Goal: Information Seeking & Learning: Learn about a topic

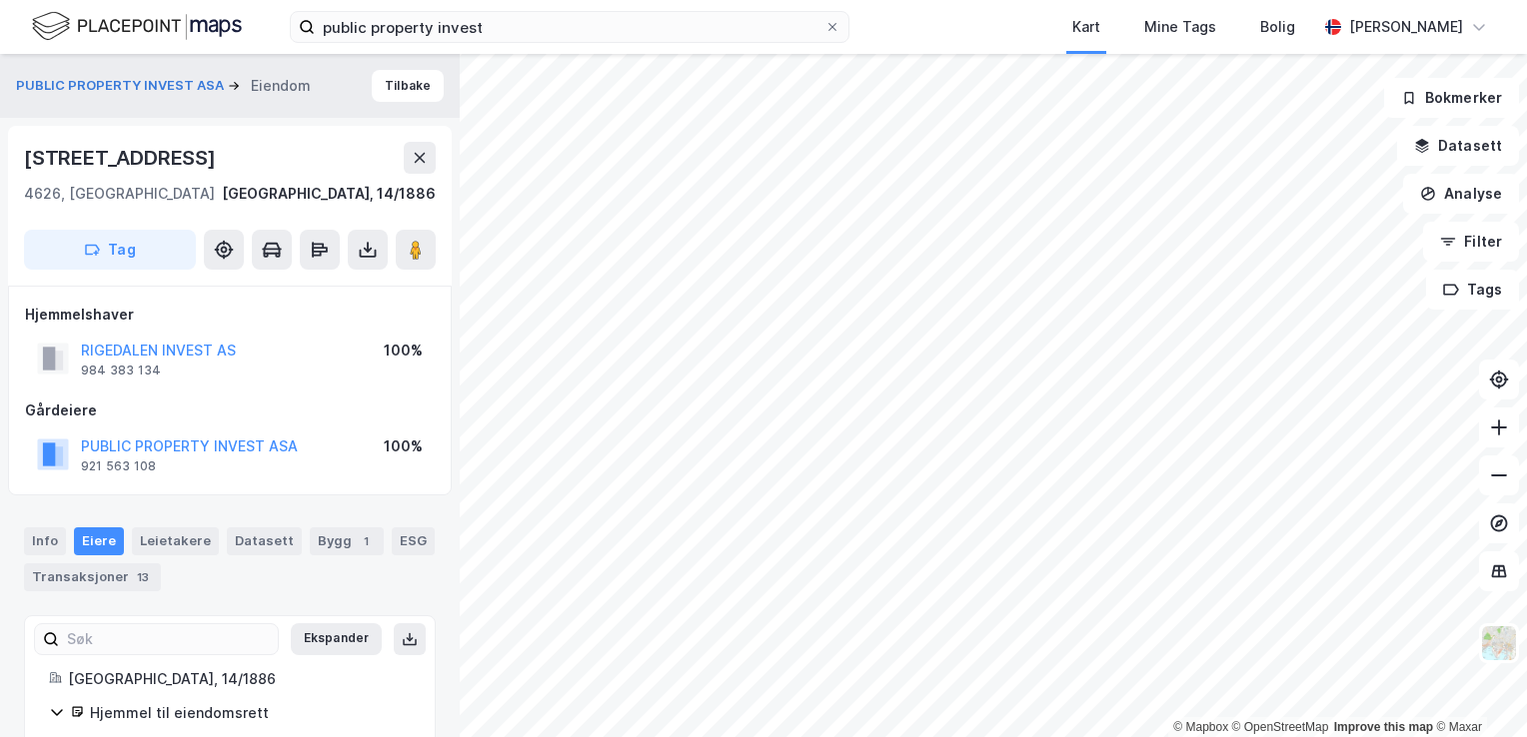
scroll to position [23, 0]
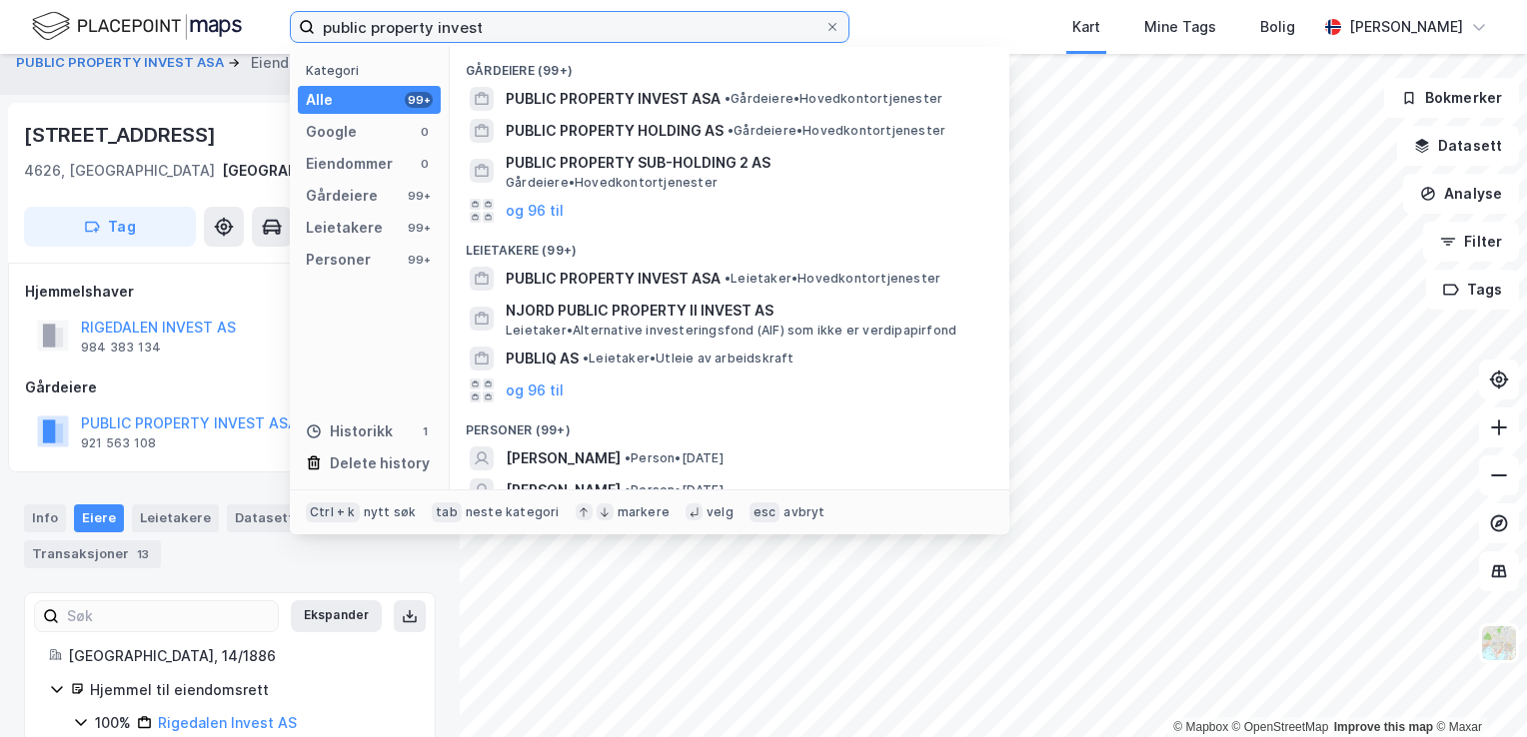
drag, startPoint x: 519, startPoint y: 26, endPoint x: 229, endPoint y: 30, distance: 289.8
click at [229, 30] on div "public property invest Kategori Alle 99+ Google 0 Eiendommer 0 Gårdeiere 99+ Le…" at bounding box center [763, 27] width 1527 height 54
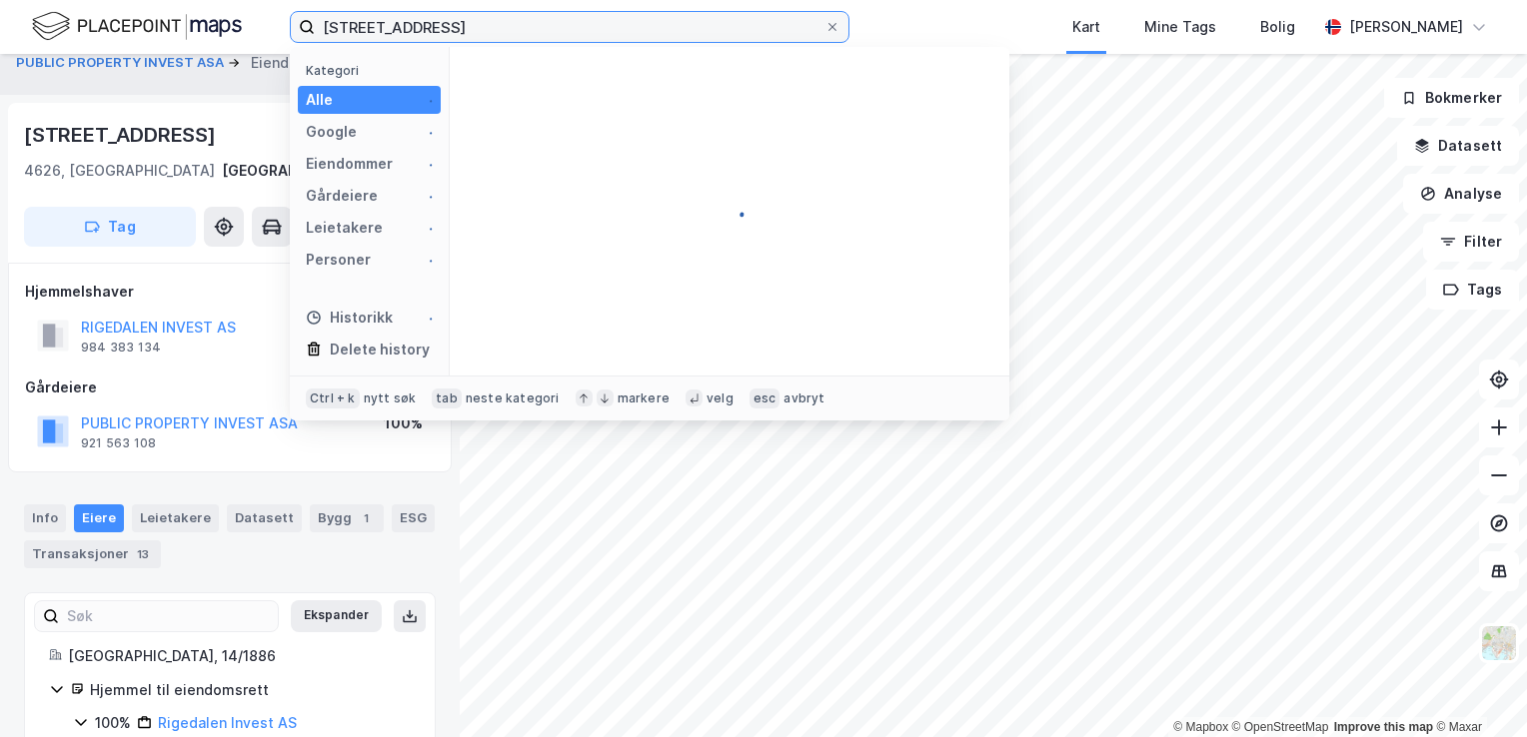
type input "[STREET_ADDRESS]"
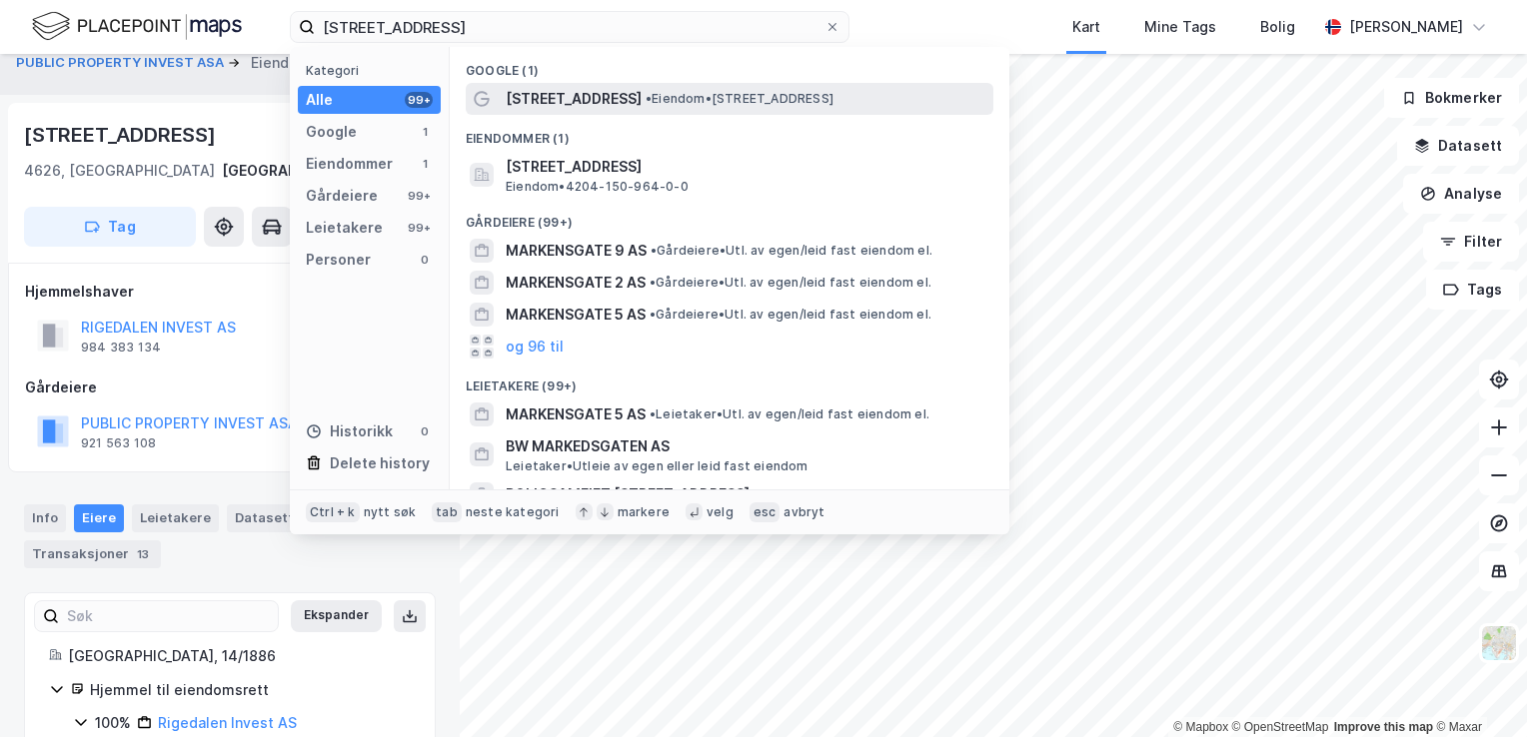
click at [667, 107] on div "[STREET_ADDRESS] • Eiendom • [STREET_ADDRESS]" at bounding box center [748, 99] width 484 height 24
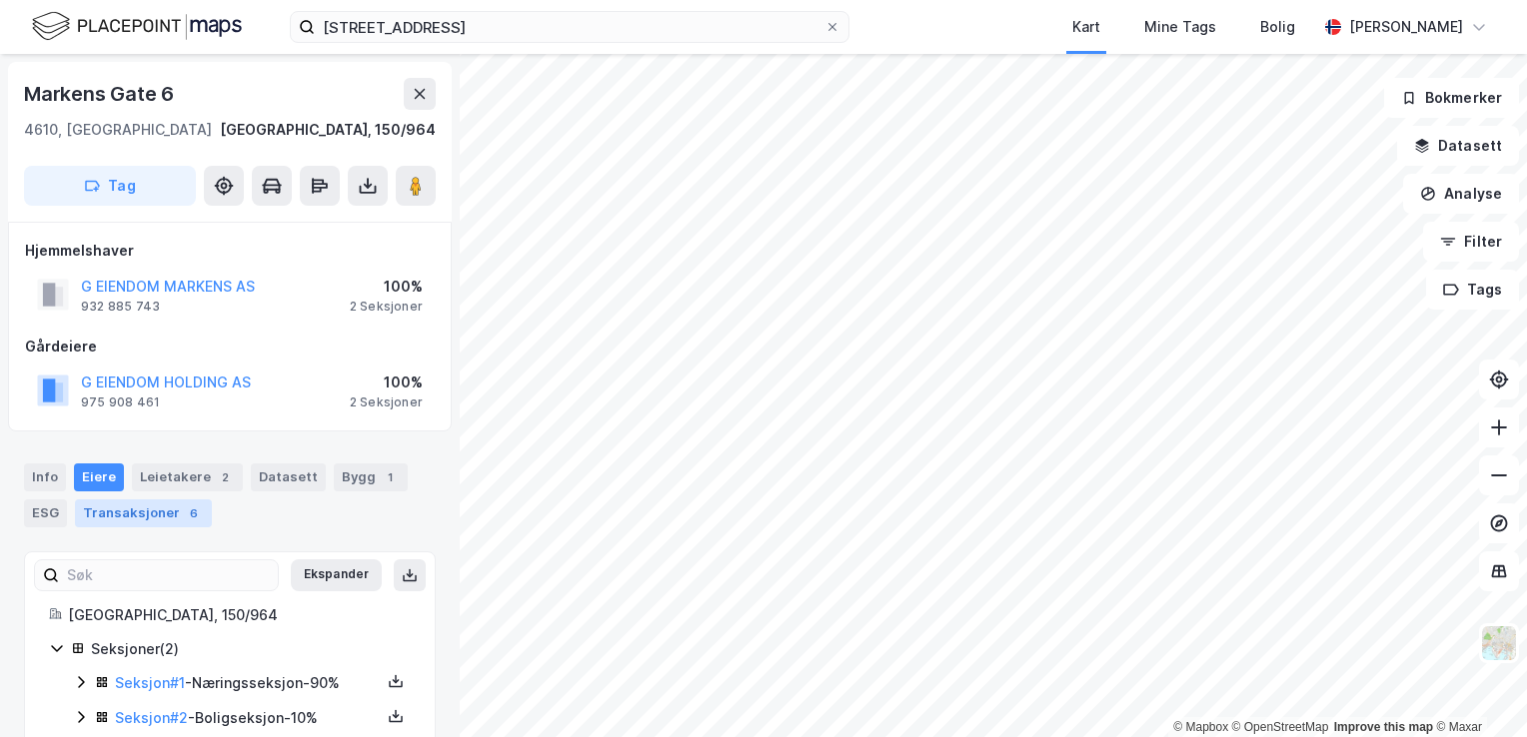
click at [154, 517] on div "Transaksjoner 6" at bounding box center [143, 514] width 137 height 28
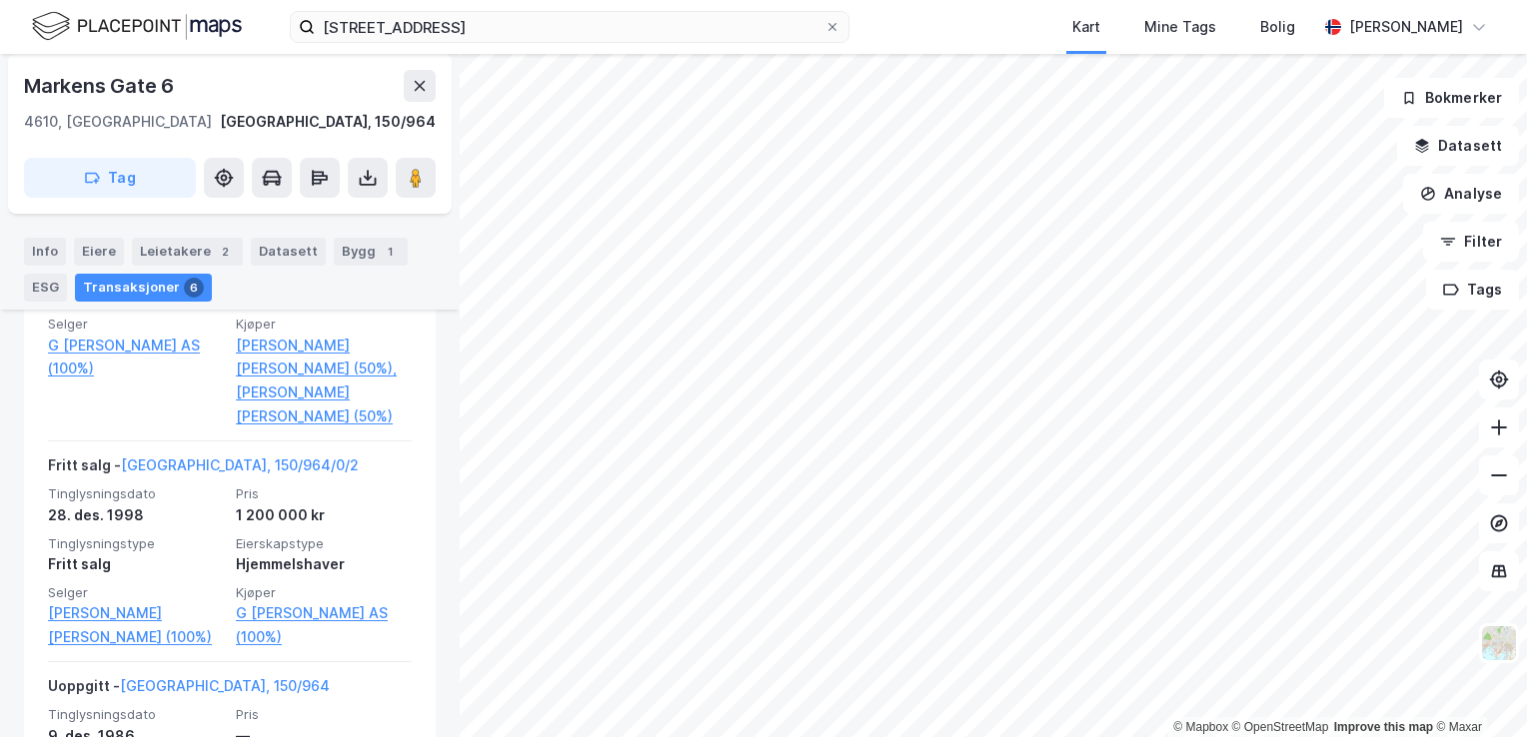
scroll to position [1311, 0]
